Goal: Task Accomplishment & Management: Manage account settings

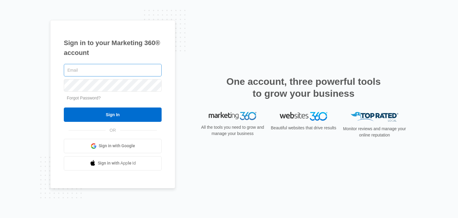
click at [90, 69] on input "text" at bounding box center [113, 70] width 98 height 13
type input "[EMAIL_ADDRESS][DOMAIN_NAME]"
click at [64, 107] on input "Sign In" at bounding box center [113, 114] width 98 height 14
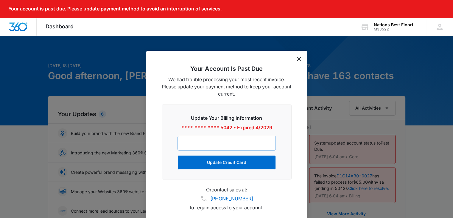
click at [211, 138] on div at bounding box center [227, 143] width 98 height 15
click at [263, 139] on div at bounding box center [227, 143] width 98 height 15
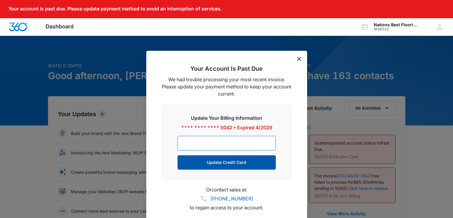
click at [215, 164] on button "Update Credit Card" at bounding box center [227, 162] width 98 height 14
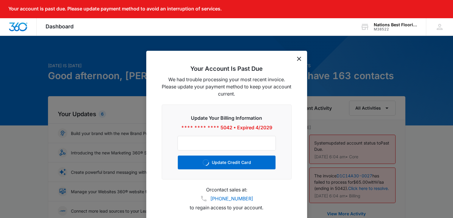
scroll to position [38, 0]
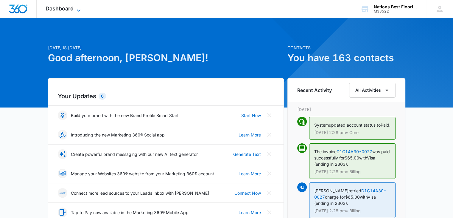
click at [77, 7] on icon at bounding box center [78, 10] width 7 height 7
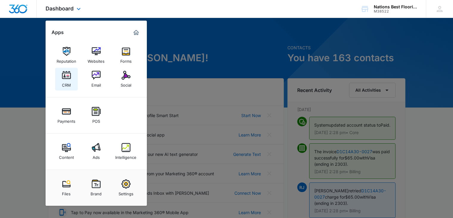
click at [70, 77] on img at bounding box center [66, 75] width 9 height 9
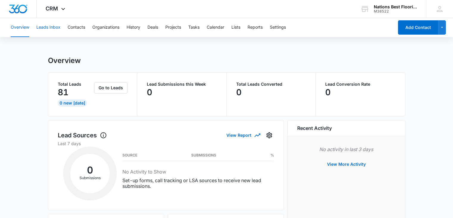
click at [41, 25] on button "Leads Inbox" at bounding box center [48, 27] width 24 height 19
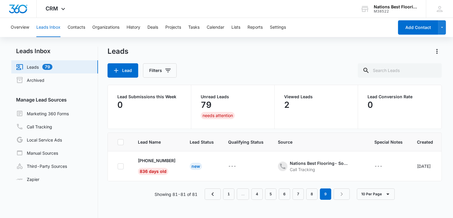
click at [246, 99] on div "79" at bounding box center [233, 105] width 64 height 12
click at [438, 51] on icon "Actions" at bounding box center [437, 51] width 7 height 7
click at [421, 72] on button "Export" at bounding box center [424, 67] width 34 height 9
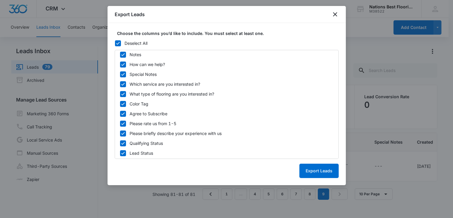
scroll to position [239, 0]
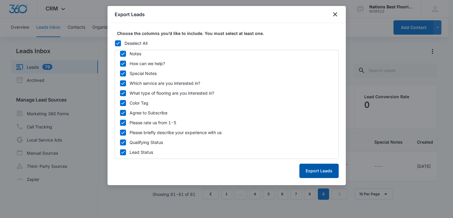
click at [320, 169] on button "Export Leads" at bounding box center [318, 170] width 39 height 14
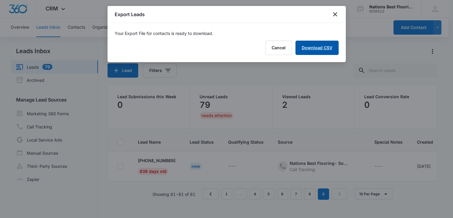
click at [314, 47] on link "Download CSV" at bounding box center [317, 48] width 43 height 14
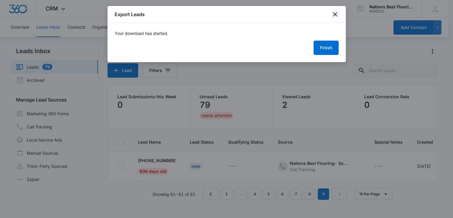
click at [335, 13] on icon "close" at bounding box center [335, 14] width 7 height 7
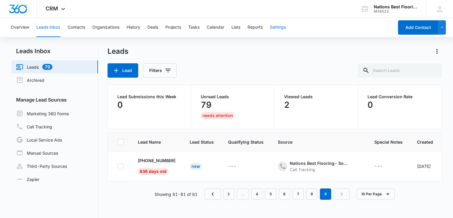
click at [284, 27] on button "Settings" at bounding box center [278, 27] width 16 height 19
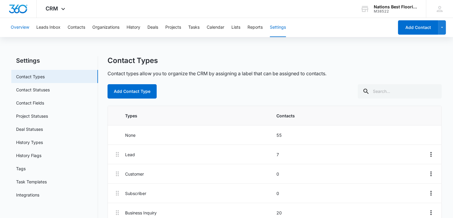
click at [20, 30] on button "Overview" at bounding box center [20, 27] width 18 height 19
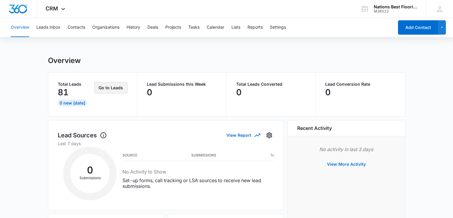
click at [117, 86] on button "Go to Leads" at bounding box center [110, 87] width 33 height 11
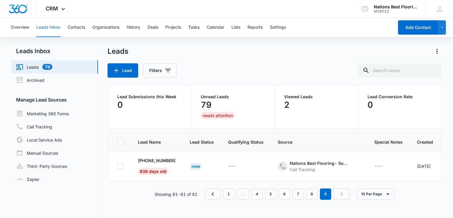
click at [307, 102] on div "2" at bounding box center [316, 105] width 64 height 12
click at [33, 80] on link "Archived" at bounding box center [30, 79] width 28 height 7
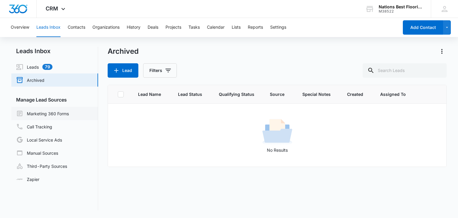
click at [59, 117] on link "Marketing 360 Forms" at bounding box center [42, 113] width 53 height 7
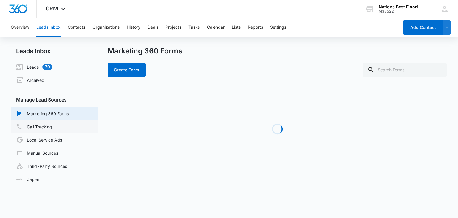
click at [52, 128] on link "Call Tracking" at bounding box center [34, 126] width 36 height 7
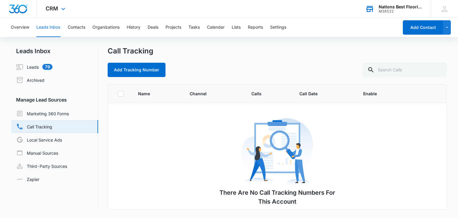
click at [403, 6] on div "Nations Best Flooring" at bounding box center [400, 6] width 44 height 5
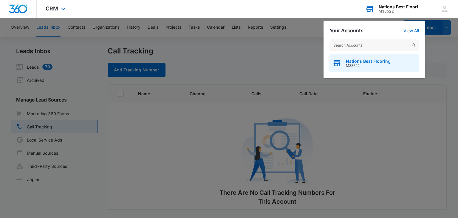
click at [385, 66] on span "M38522" at bounding box center [368, 65] width 45 height 4
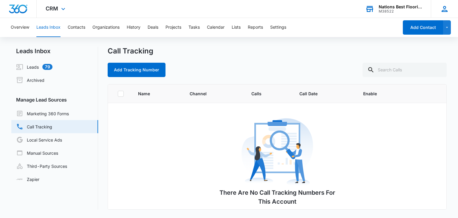
click at [448, 13] on icon at bounding box center [444, 8] width 9 height 9
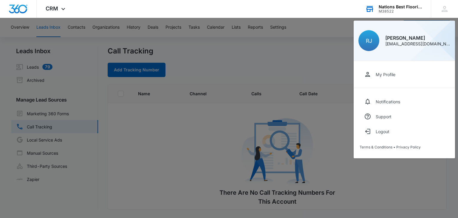
click at [402, 77] on link "My Profile" at bounding box center [403, 74] width 89 height 15
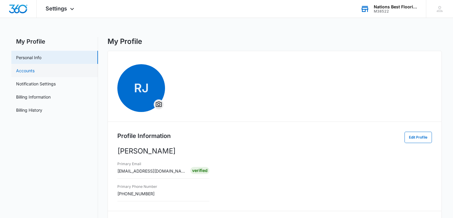
click at [33, 73] on link "Accounts" at bounding box center [25, 70] width 18 height 6
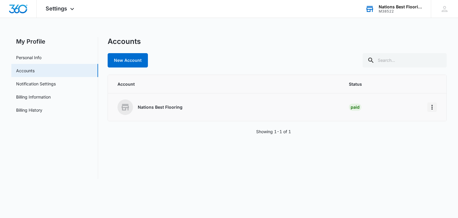
click at [431, 107] on icon "Home" at bounding box center [431, 106] width 7 height 7
click at [420, 124] on div "Go to Dashboard" at bounding box center [405, 123] width 33 height 4
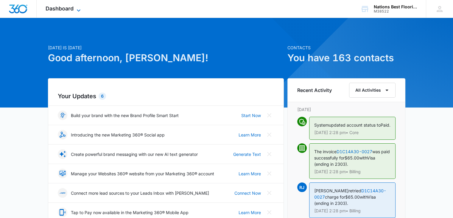
click at [73, 10] on span "Dashboard" at bounding box center [60, 8] width 28 height 6
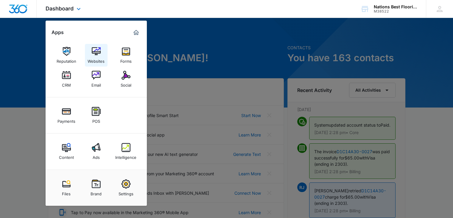
click at [98, 54] on img at bounding box center [96, 51] width 9 height 9
